Goal: Task Accomplishment & Management: Manage account settings

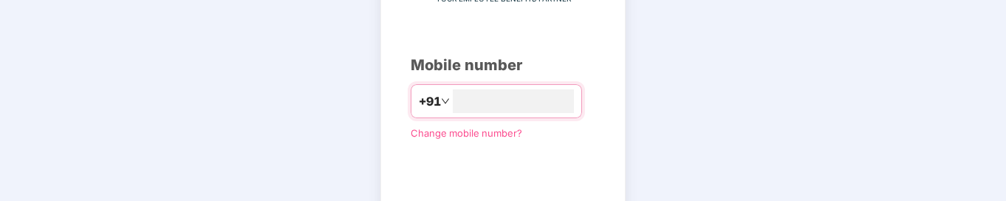
scroll to position [289, 0]
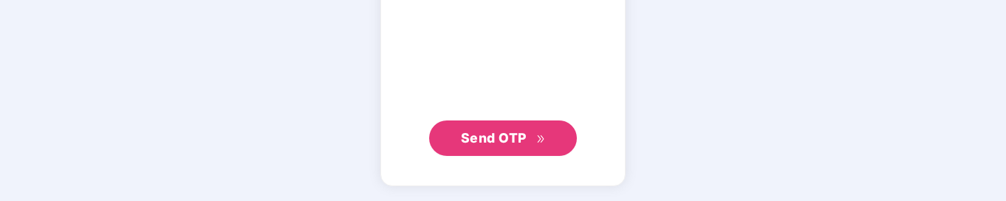
type input "**********"
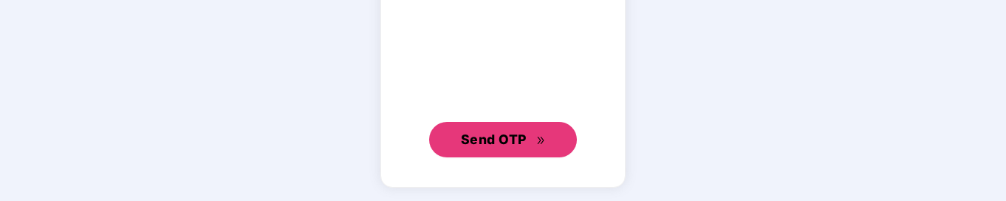
click at [503, 138] on button "Send OTP" at bounding box center [503, 139] width 148 height 35
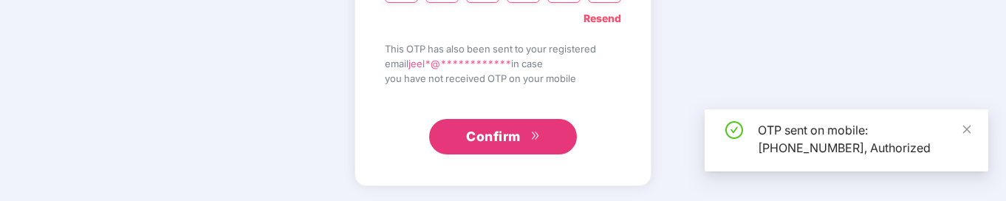
scroll to position [82, 0]
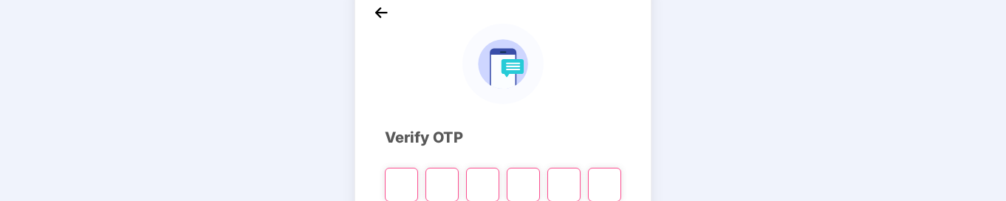
type input "*"
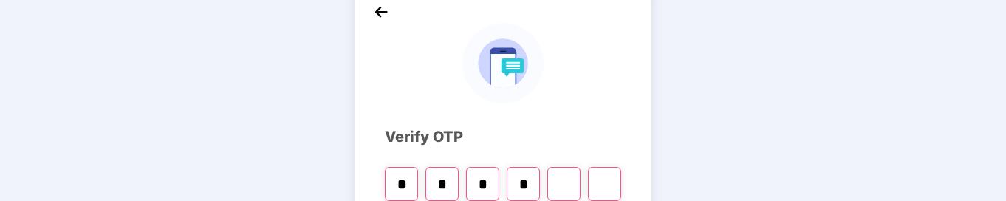
type input "*"
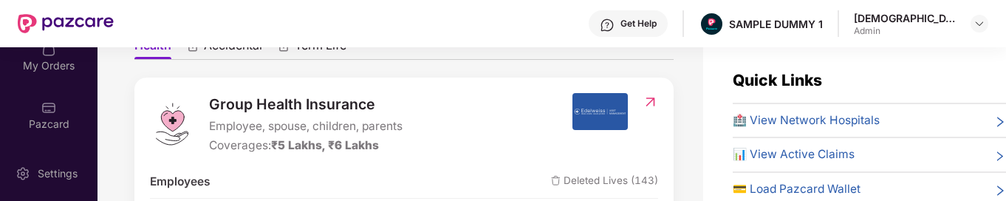
scroll to position [250, 0]
